Goal: Transaction & Acquisition: Obtain resource

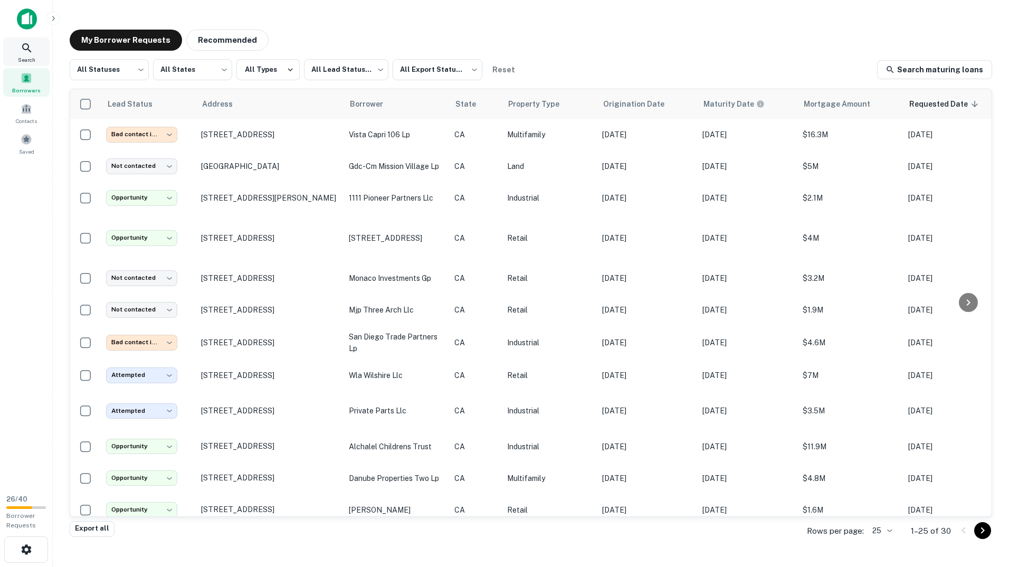
click at [37, 53] on div "Search" at bounding box center [26, 51] width 46 height 29
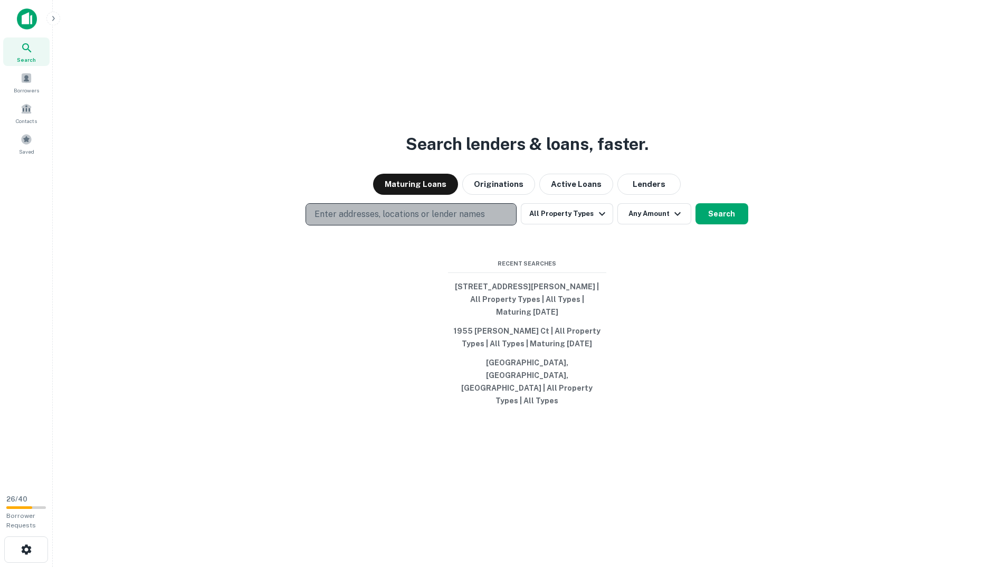
click at [453, 221] on p "Enter addresses, locations or lender names" at bounding box center [400, 214] width 170 height 13
click at [317, 318] on div "Search lenders & loans, faster. Maturing Loans Originations Active Loans Lender…" at bounding box center [527, 308] width 932 height 567
click at [723, 224] on button "Search" at bounding box center [722, 213] width 53 height 21
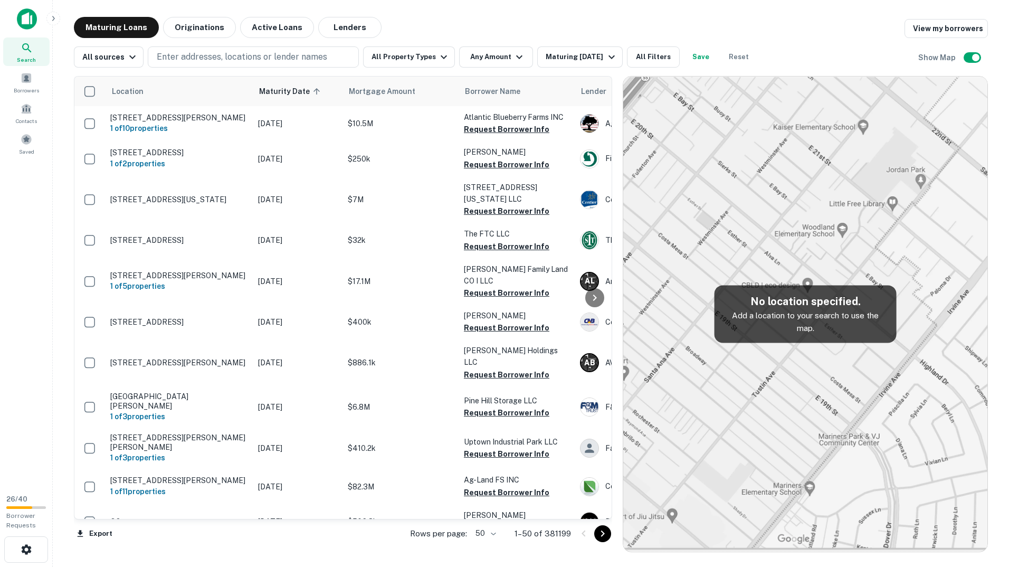
click at [758, 350] on img at bounding box center [805, 314] width 364 height 475
click at [312, 56] on p "Enter addresses, locations or lender names" at bounding box center [242, 57] width 170 height 13
type input "*********"
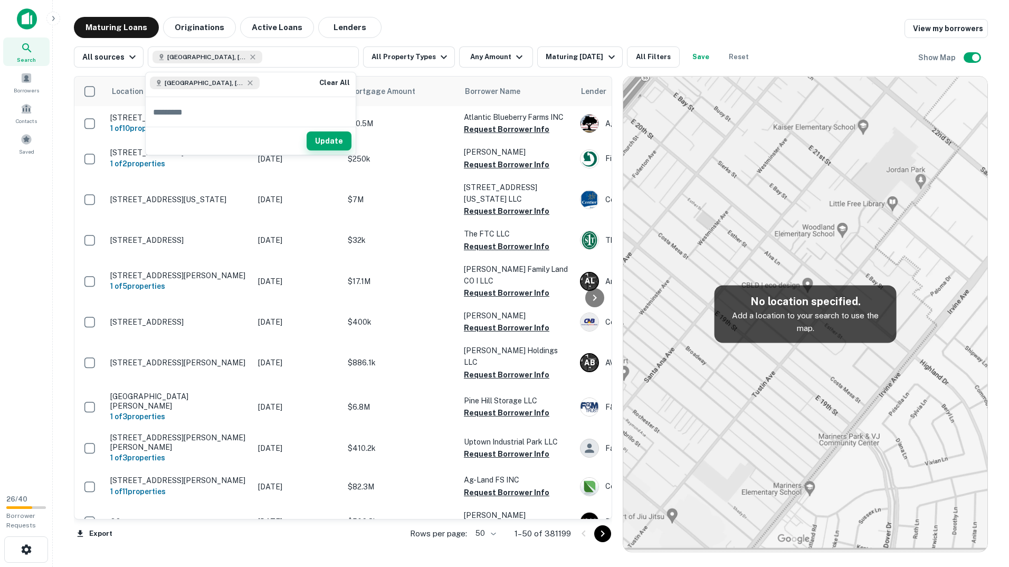
click at [325, 140] on button "Update" at bounding box center [329, 140] width 45 height 19
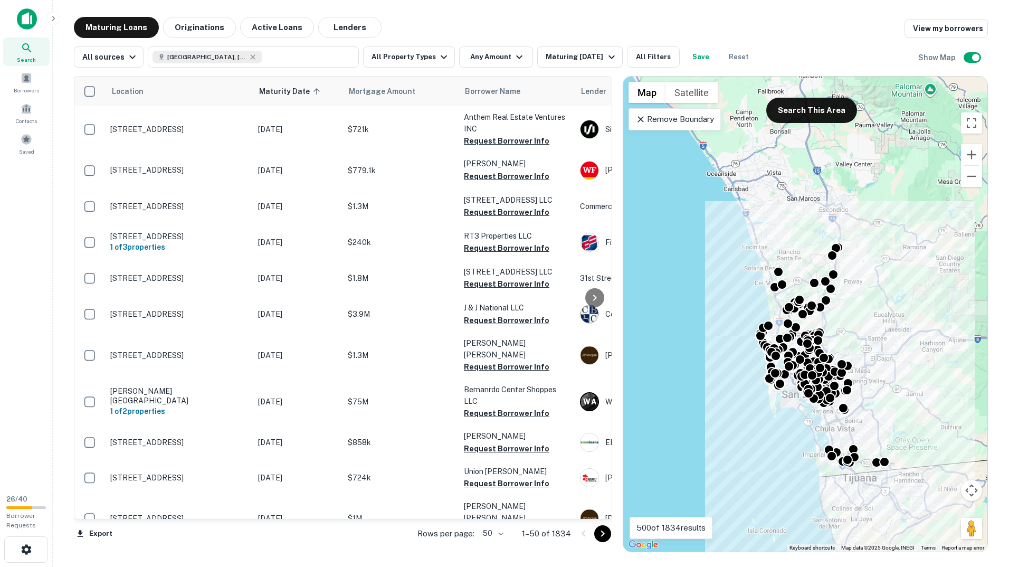
drag, startPoint x: 770, startPoint y: 201, endPoint x: 790, endPoint y: 230, distance: 35.2
click at [790, 230] on div "To activate drag with keyboard, press Alt + Enter. Once in keyboard drag state,…" at bounding box center [805, 314] width 364 height 475
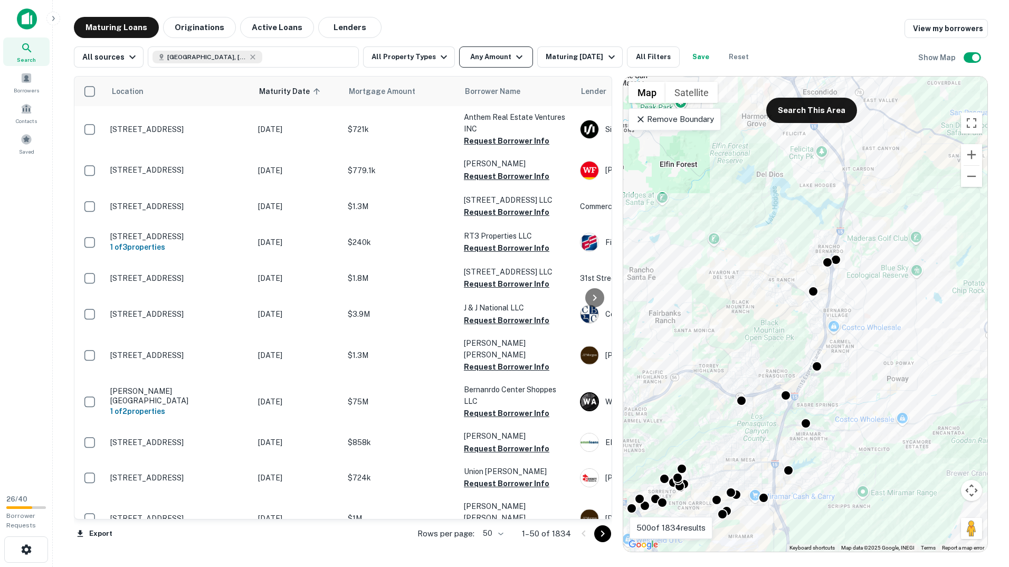
click at [475, 55] on button "Any Amount" at bounding box center [496, 56] width 74 height 21
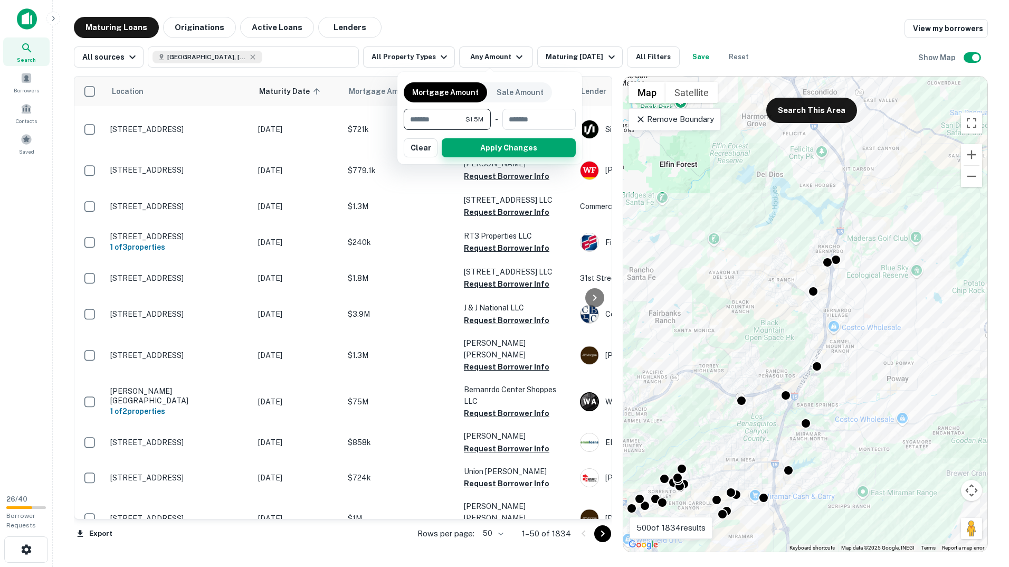
type input "*******"
click at [489, 146] on button "Apply Changes" at bounding box center [509, 147] width 134 height 19
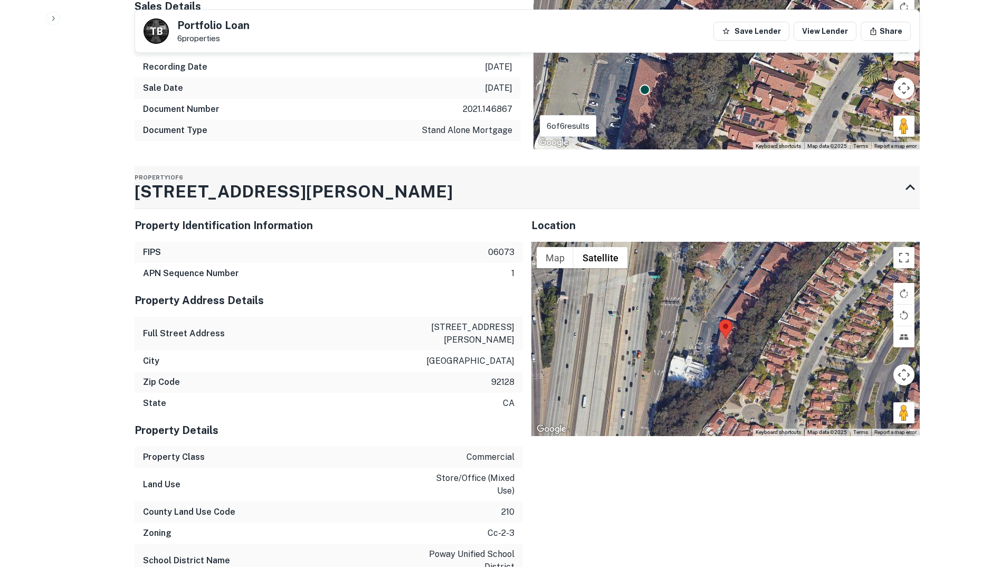
scroll to position [792, 0]
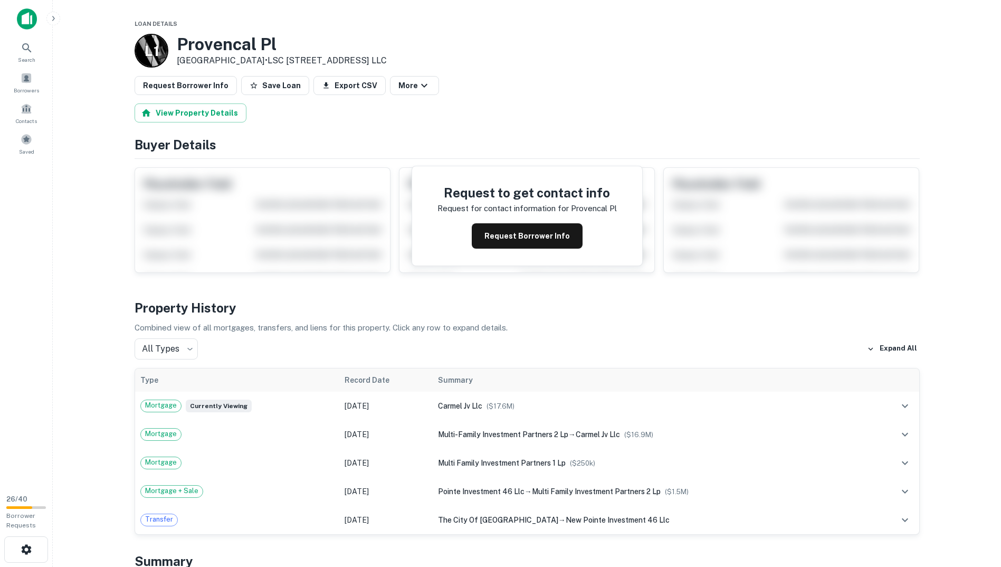
drag, startPoint x: 293, startPoint y: 331, endPoint x: 288, endPoint y: 284, distance: 47.7
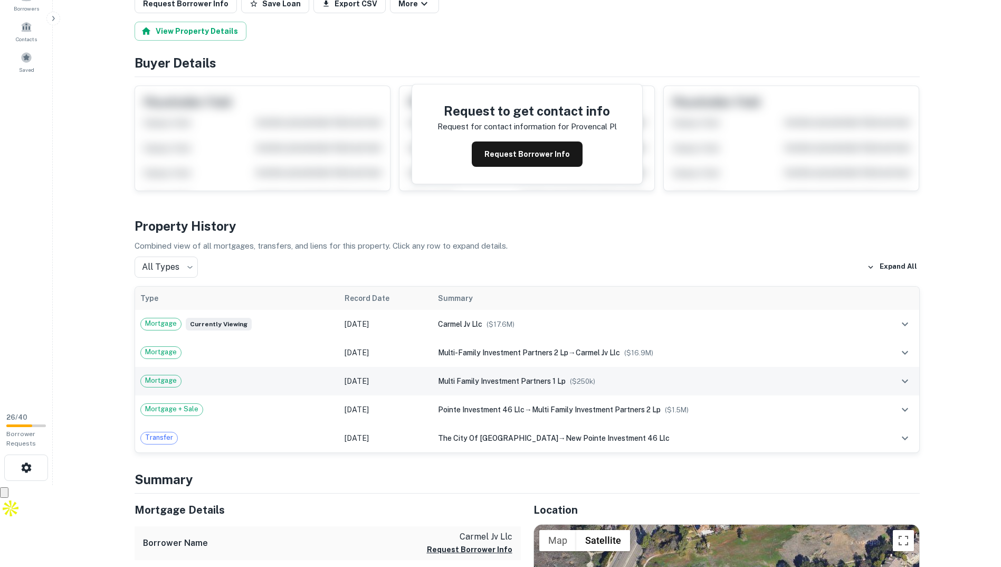
scroll to position [211, 0]
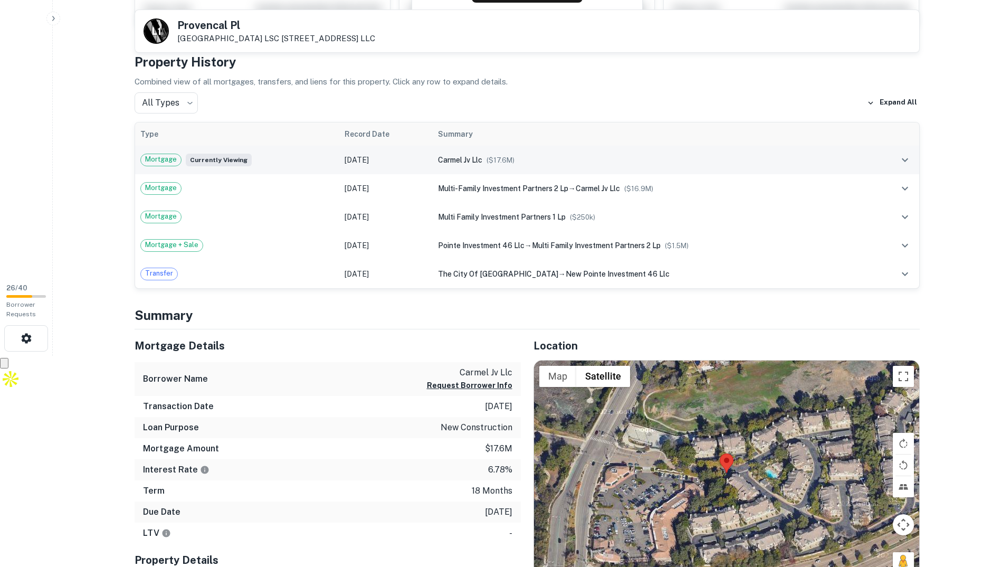
click at [451, 151] on td "carmel jv llc ($ 17.6M )" at bounding box center [652, 160] width 439 height 29
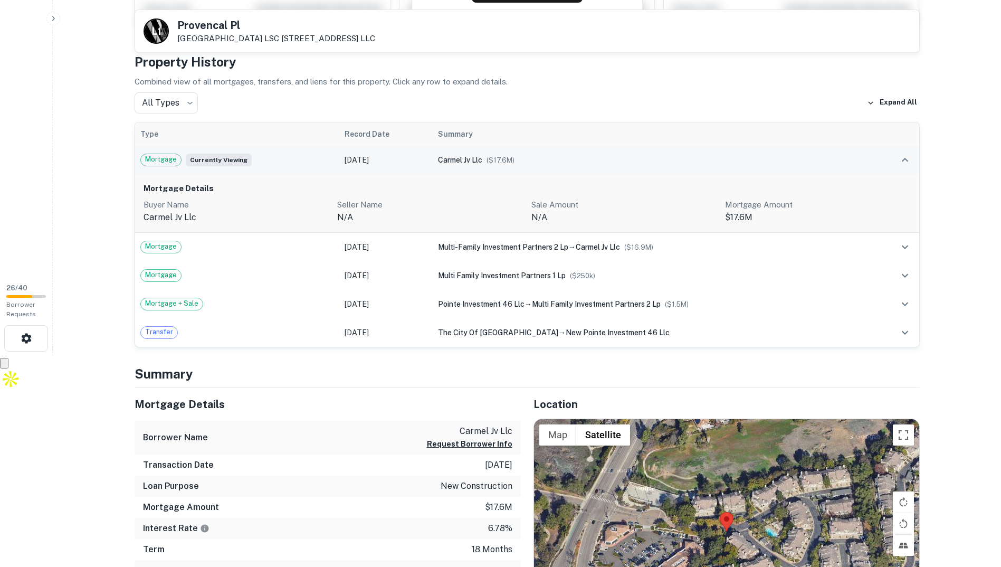
click at [451, 153] on td "carmel jv llc ($ 17.6M )" at bounding box center [652, 160] width 439 height 29
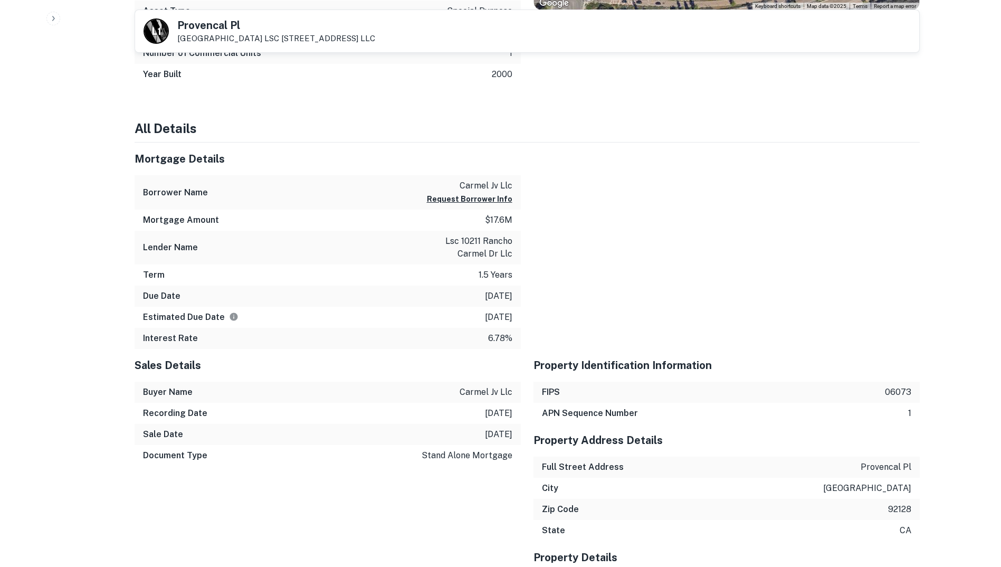
scroll to position [792, 0]
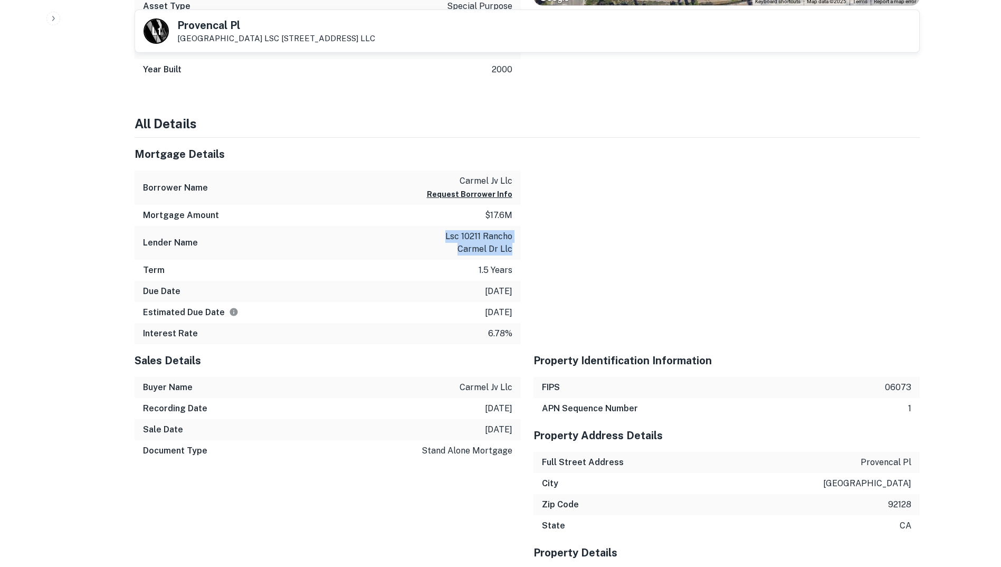
drag, startPoint x: 434, startPoint y: 231, endPoint x: 519, endPoint y: 251, distance: 87.7
click at [519, 251] on div "Lender Name lsc 10211 rancho carmel dr llc" at bounding box center [328, 243] width 386 height 34
copy p "lsc 10211 rancho carmel dr llc"
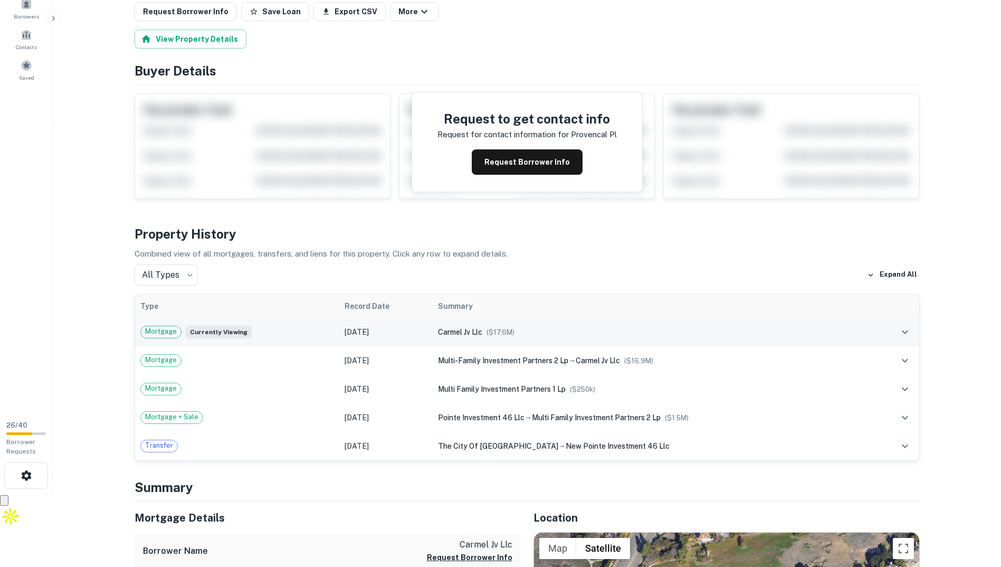
scroll to position [0, 0]
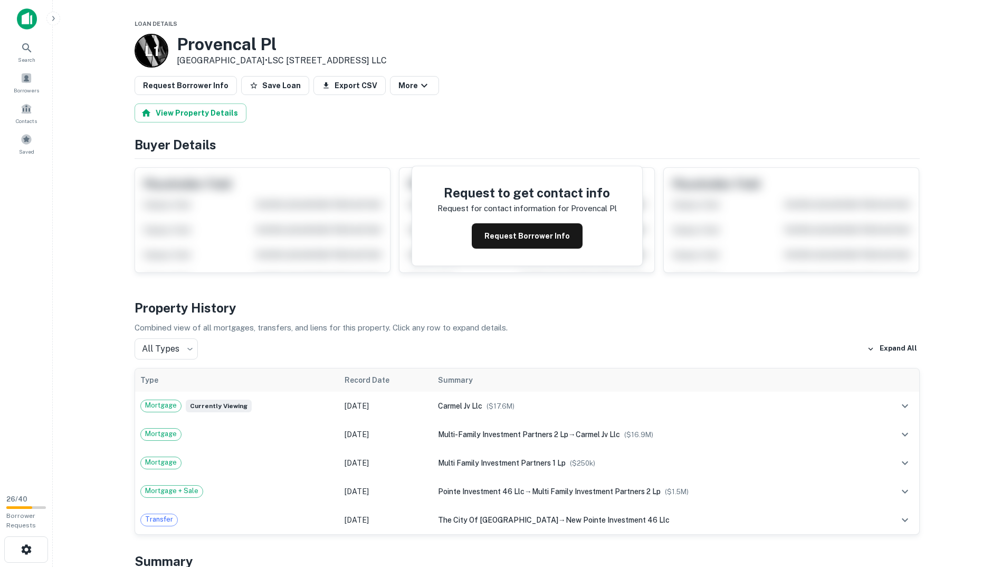
drag, startPoint x: 178, startPoint y: 37, endPoint x: 261, endPoint y: 56, distance: 85.0
click at [261, 56] on div "Provencal Pl San Diego, CA 92128 • LSC 10211 Rancho Carmel DR LLC" at bounding box center [282, 50] width 210 height 33
copy div "Provencal Pl San Diego, CA 92128"
drag, startPoint x: 287, startPoint y: 60, endPoint x: 366, endPoint y: 61, distance: 79.2
click at [366, 61] on link "LSC 10211 Rancho Carmel DR LLC" at bounding box center [327, 60] width 119 height 10
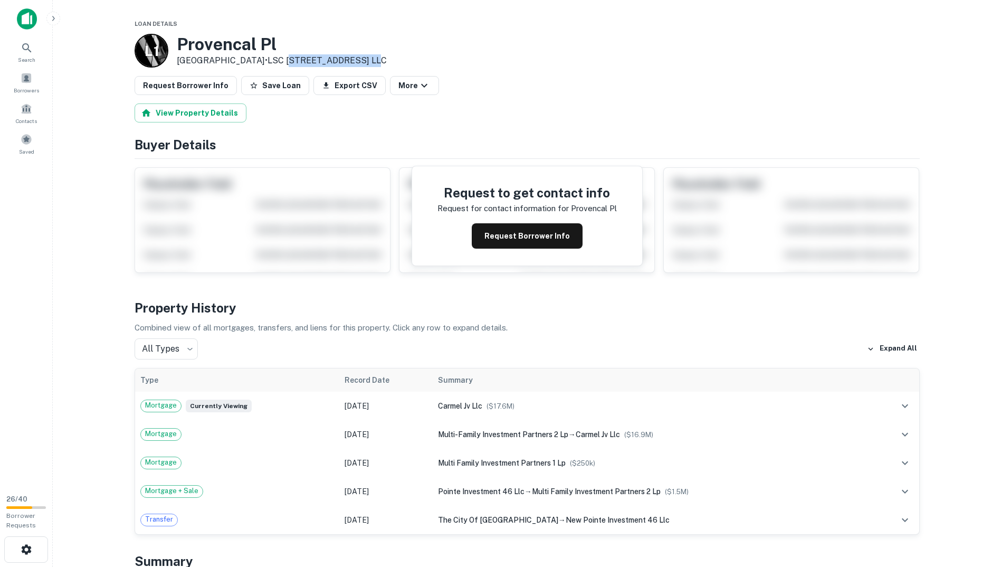
copy link "0211 Rancho Carmel"
click at [513, 227] on button "Request Borrower Info" at bounding box center [527, 235] width 111 height 25
